Goal: Task Accomplishment & Management: Use online tool/utility

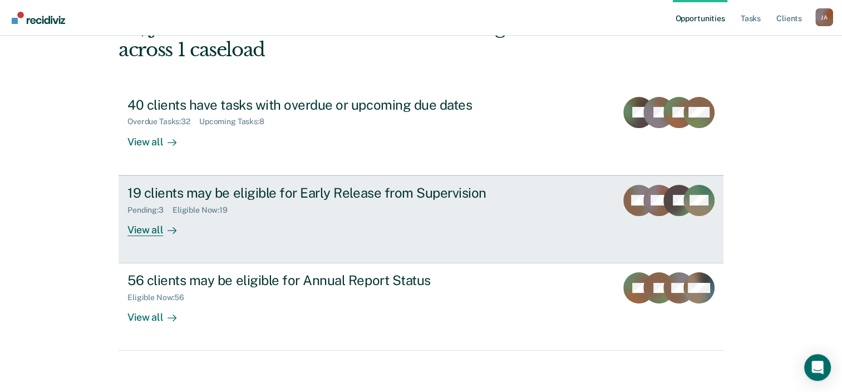
scroll to position [81, 0]
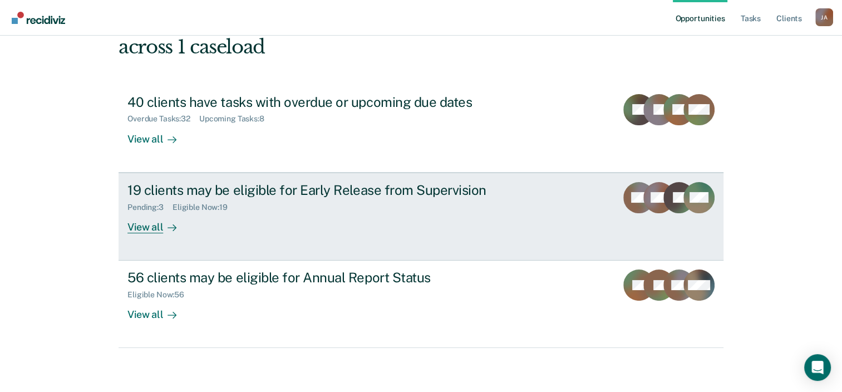
click at [244, 192] on div "19 clients may be eligible for Early Release from Supervision" at bounding box center [322, 190] width 390 height 16
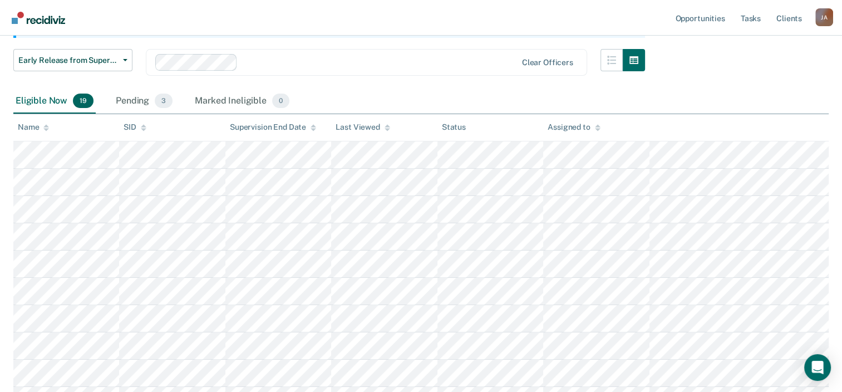
scroll to position [167, 0]
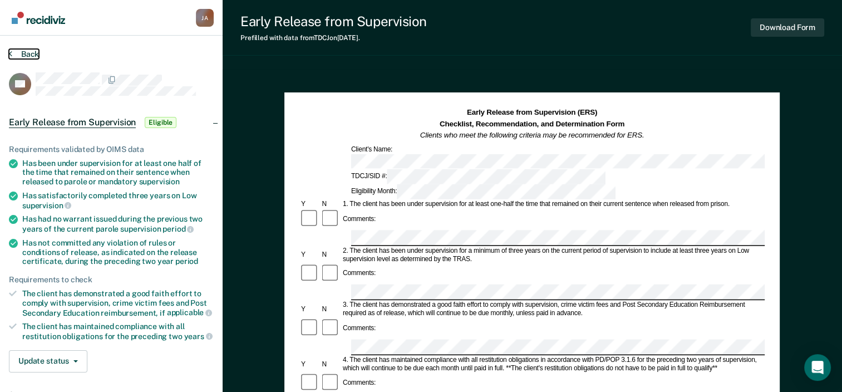
click at [11, 54] on icon at bounding box center [10, 53] width 3 height 9
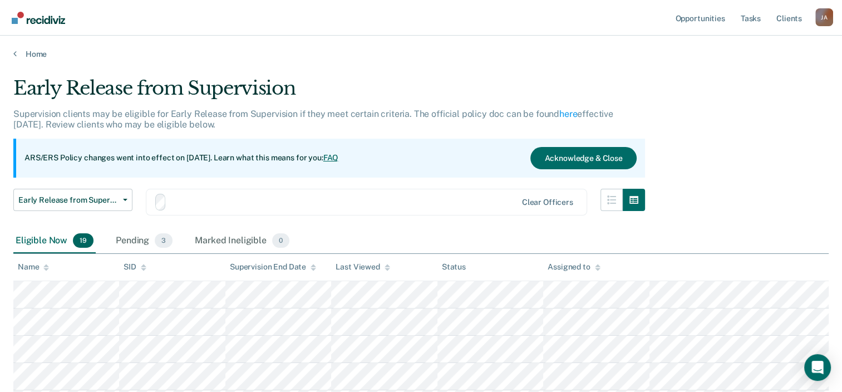
scroll to position [167, 0]
